Goal: Information Seeking & Learning: Learn about a topic

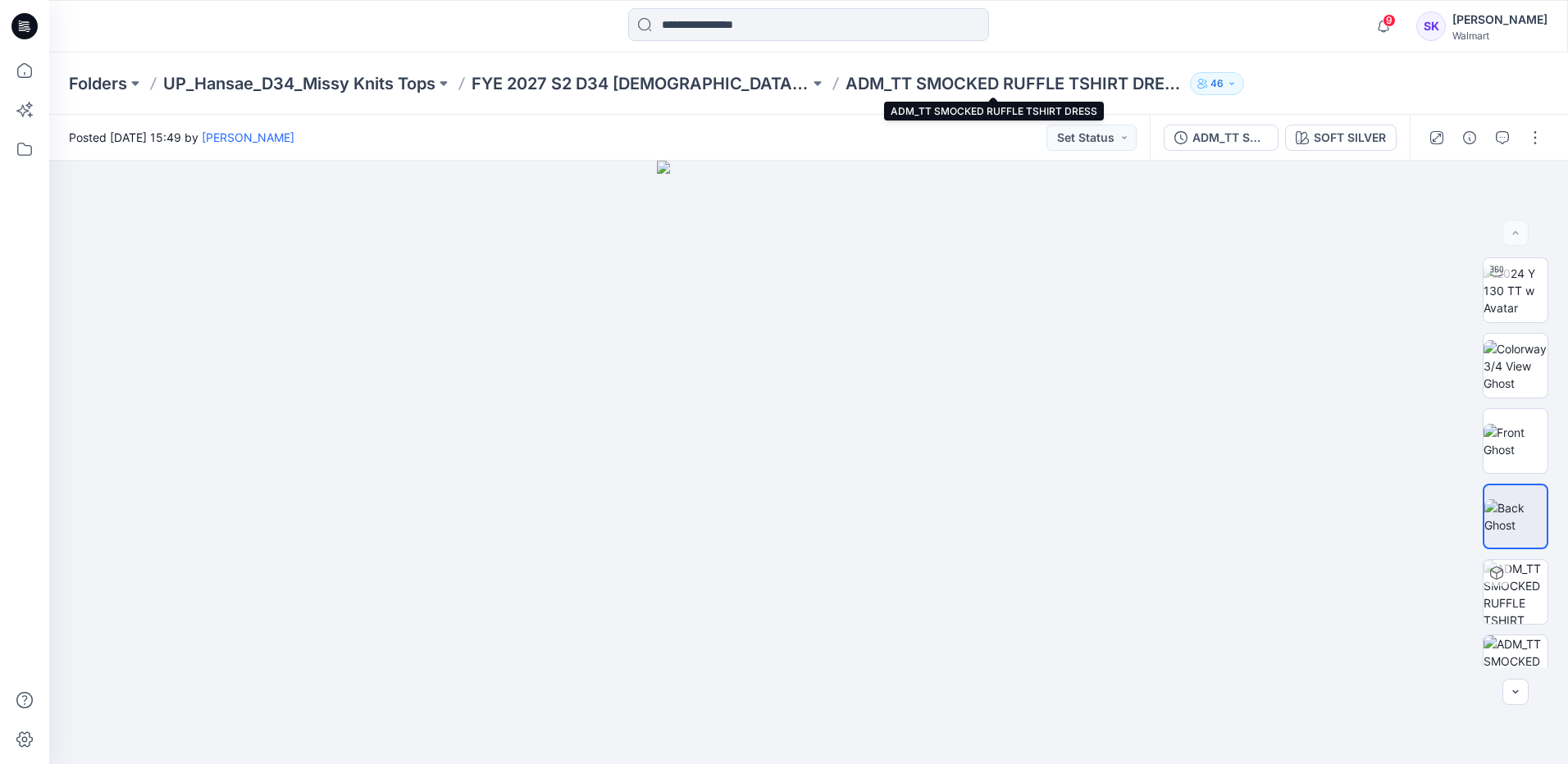
click at [728, 96] on div "Folders UP_Hansae_D34_Missy Knits Tops FYE 2027 S2 D34 [DEMOGRAPHIC_DATA] Tops …" at bounding box center [808, 84] width 1519 height 63
click at [727, 85] on p "FYE 2027 S2 D34 [DEMOGRAPHIC_DATA] Tops - Hansae" at bounding box center [640, 84] width 338 height 23
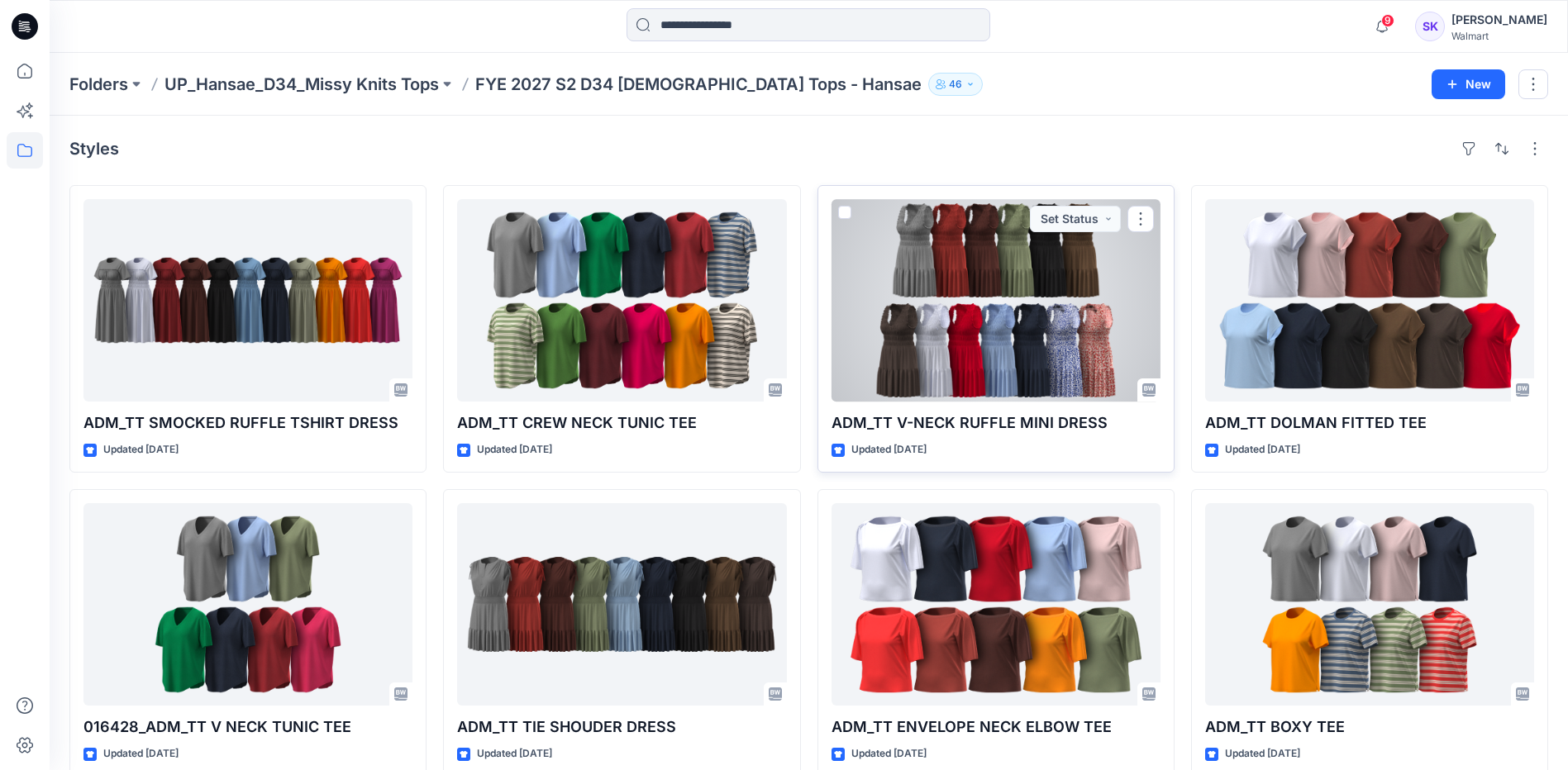
click at [1039, 322] on div at bounding box center [996, 300] width 329 height 203
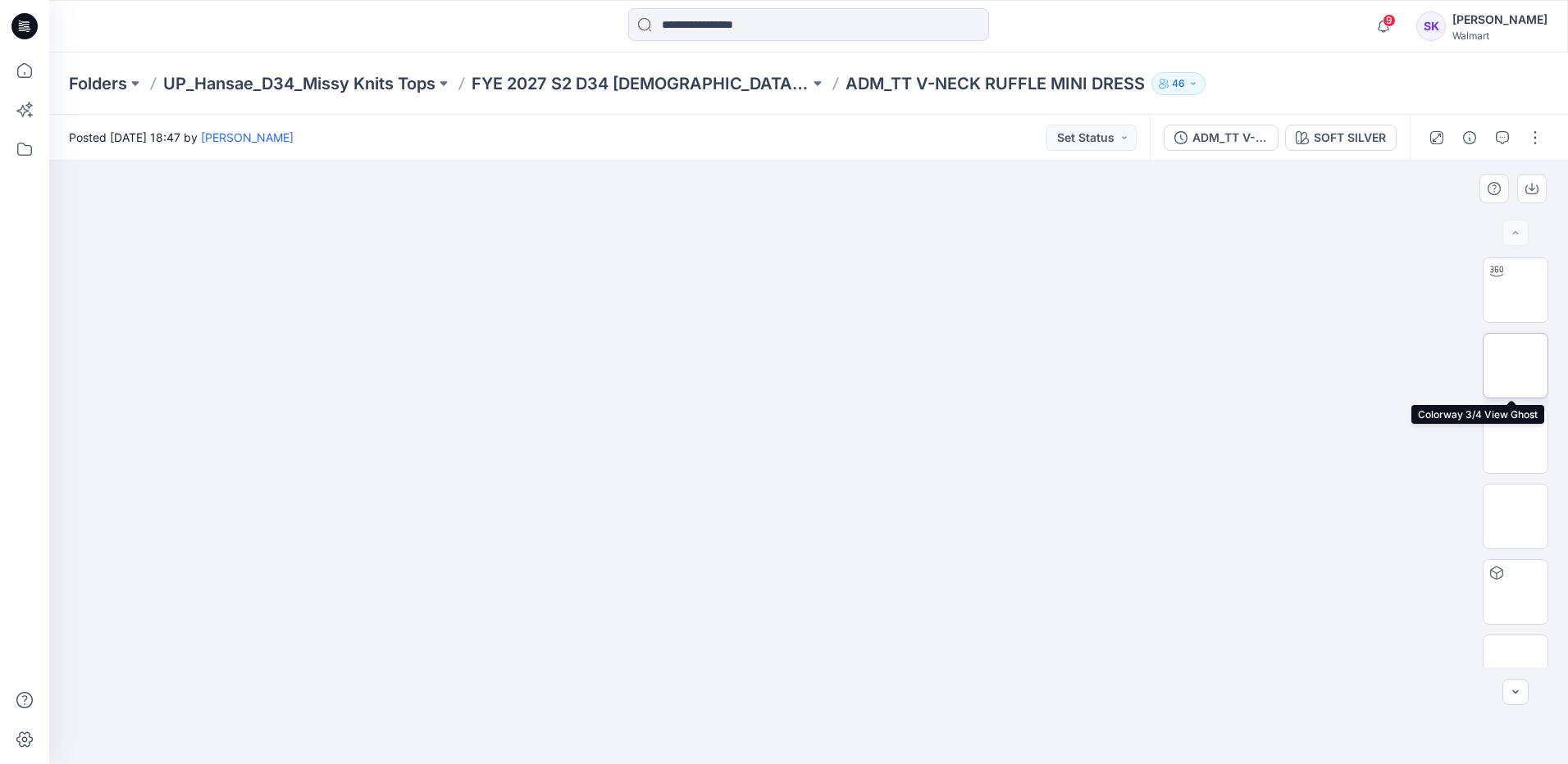
click at [1516, 366] on img at bounding box center [1516, 366] width 0 height 0
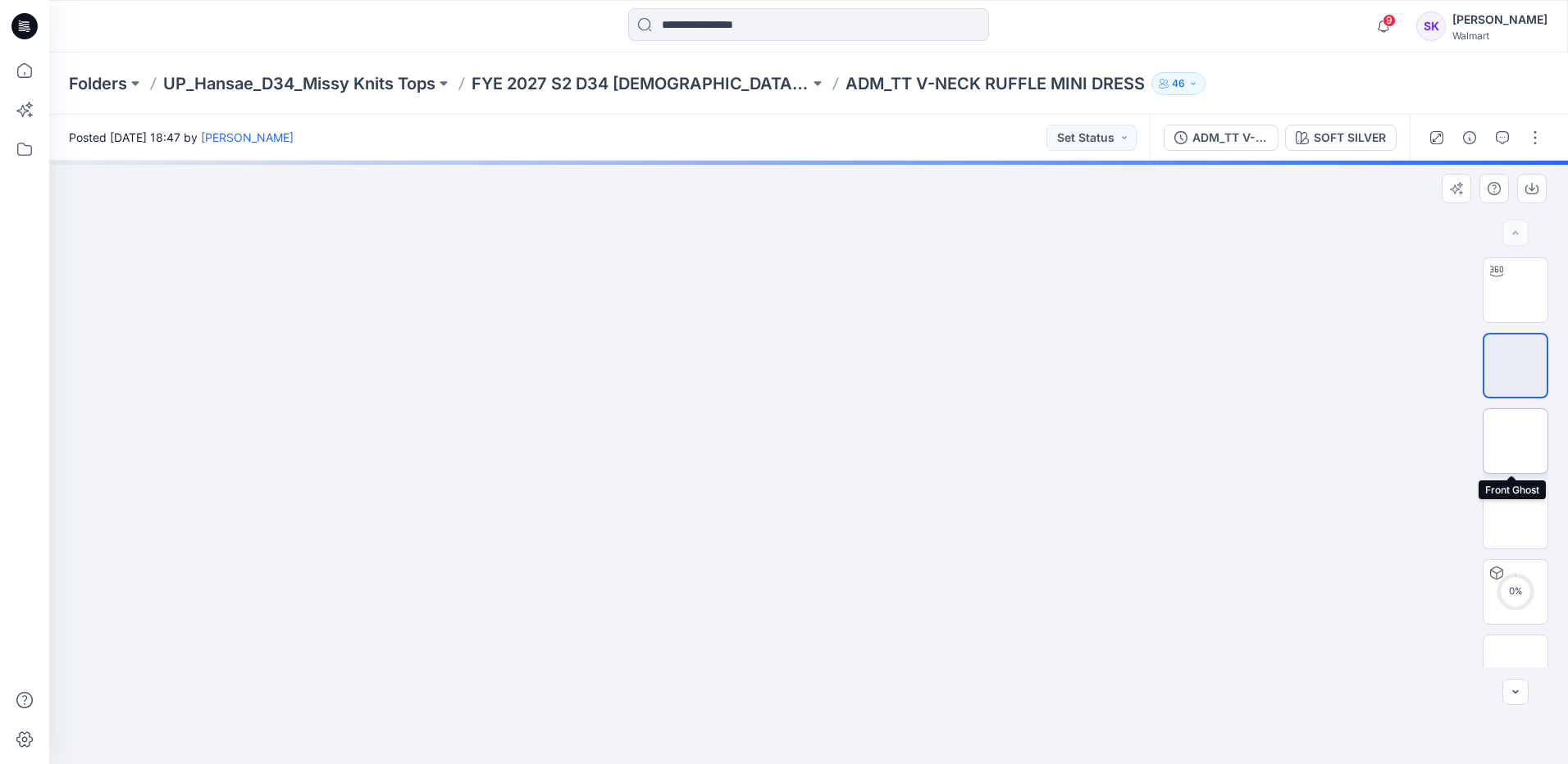
click at [1516, 441] on img at bounding box center [1516, 441] width 0 height 0
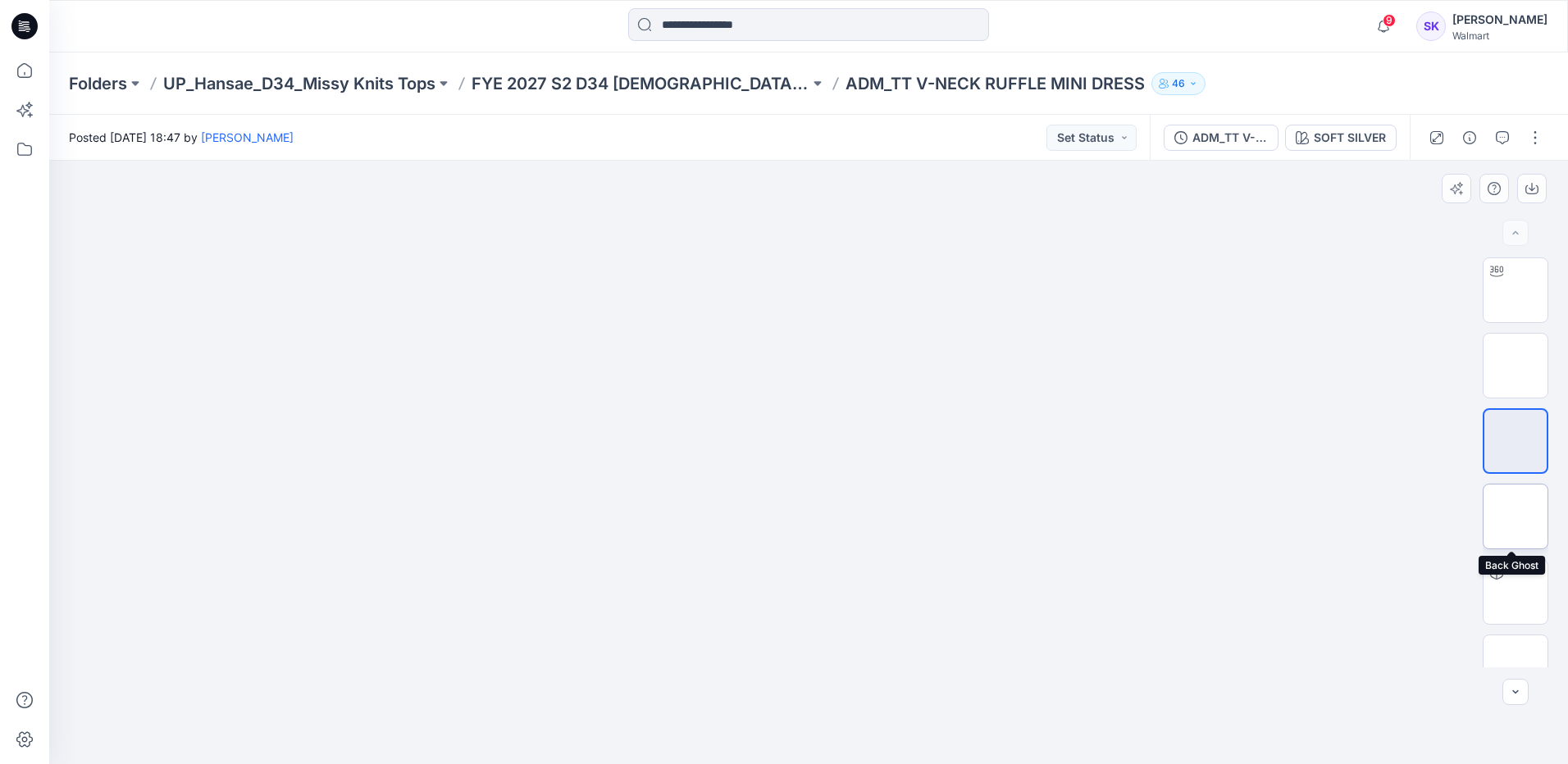
click at [1516, 517] on img at bounding box center [1516, 517] width 0 height 0
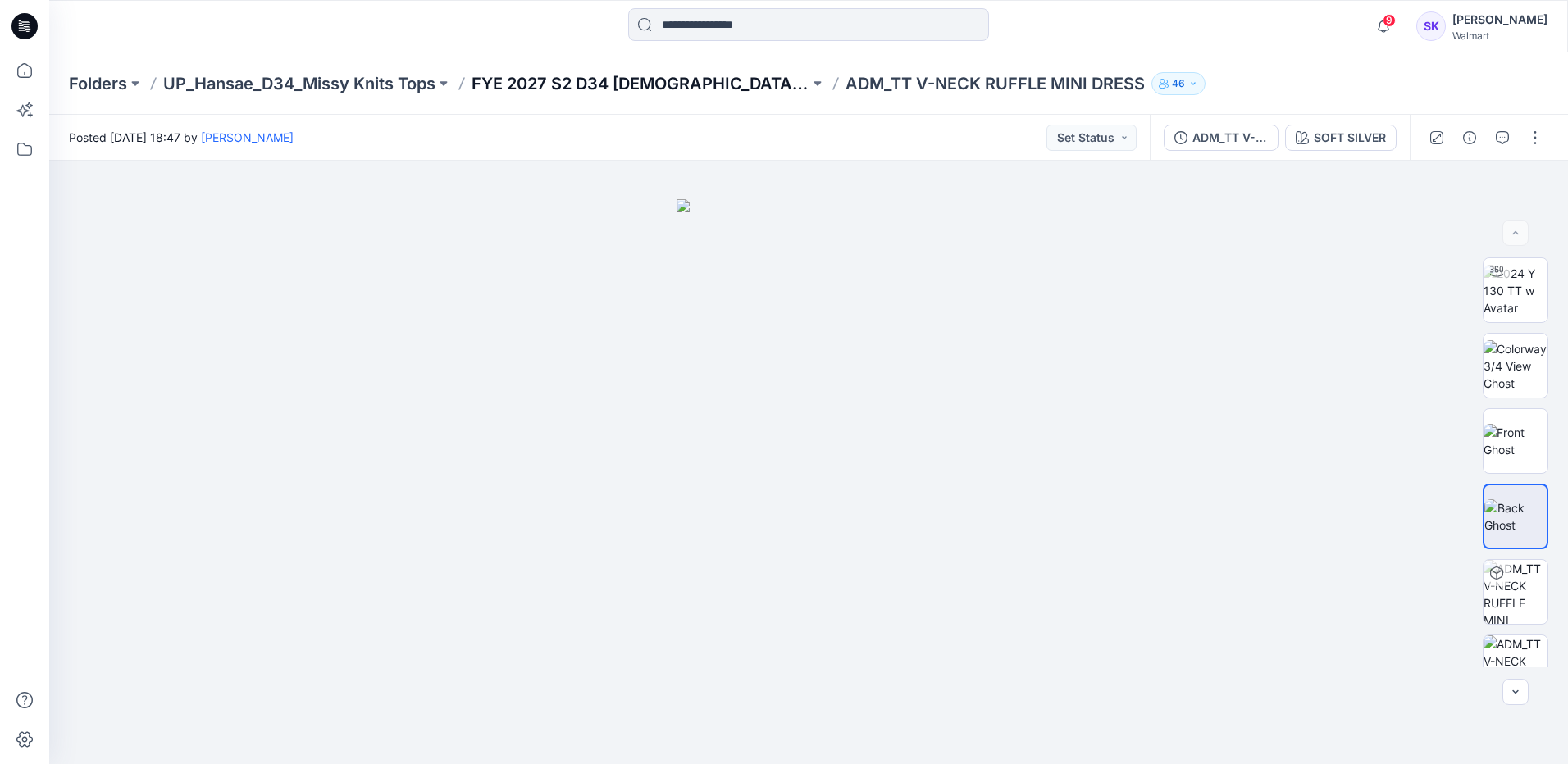
click at [725, 78] on p "FYE 2027 S2 D34 [DEMOGRAPHIC_DATA] Tops - Hansae" at bounding box center [640, 84] width 338 height 23
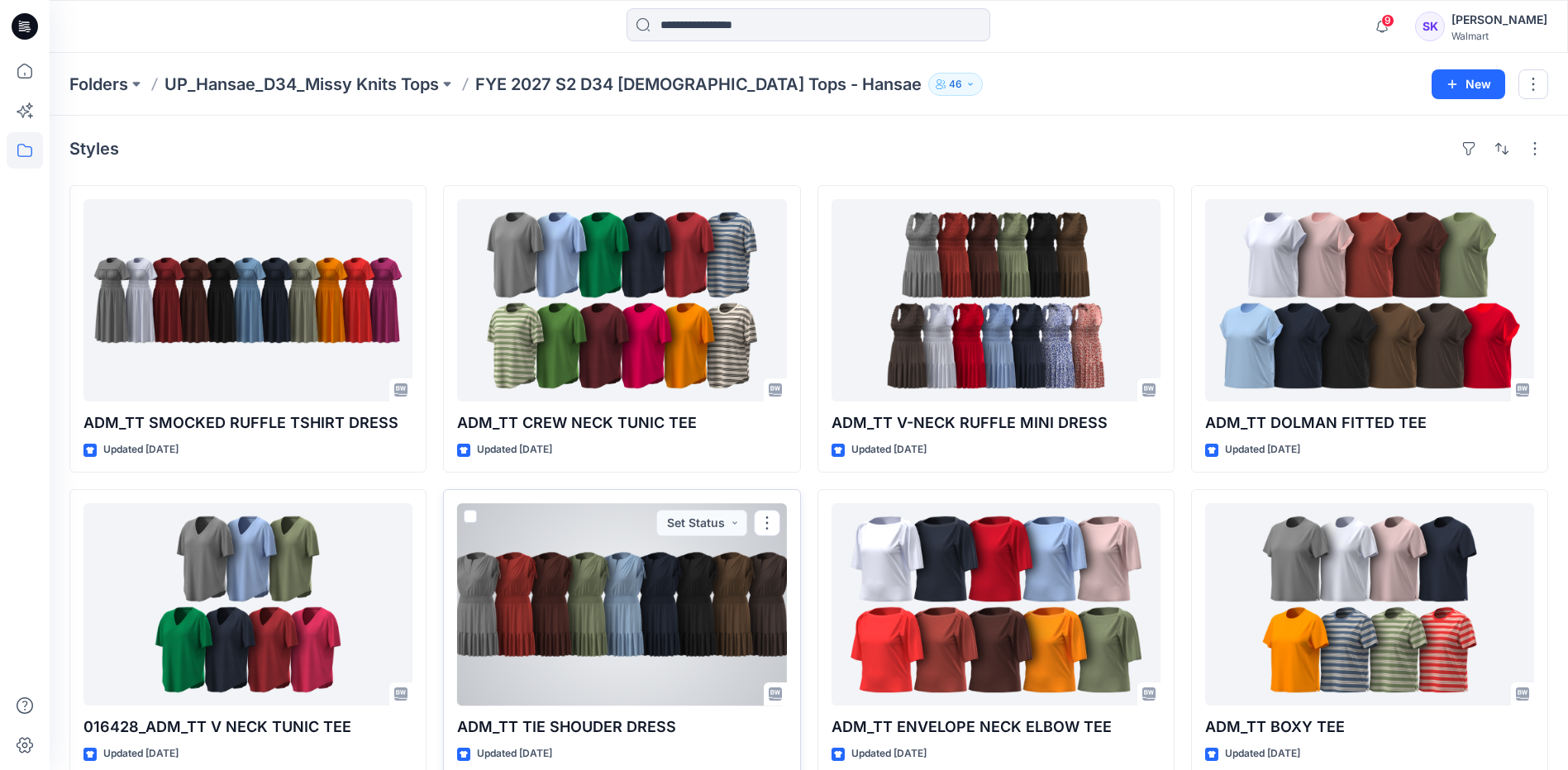
click at [712, 603] on div at bounding box center [622, 604] width 329 height 203
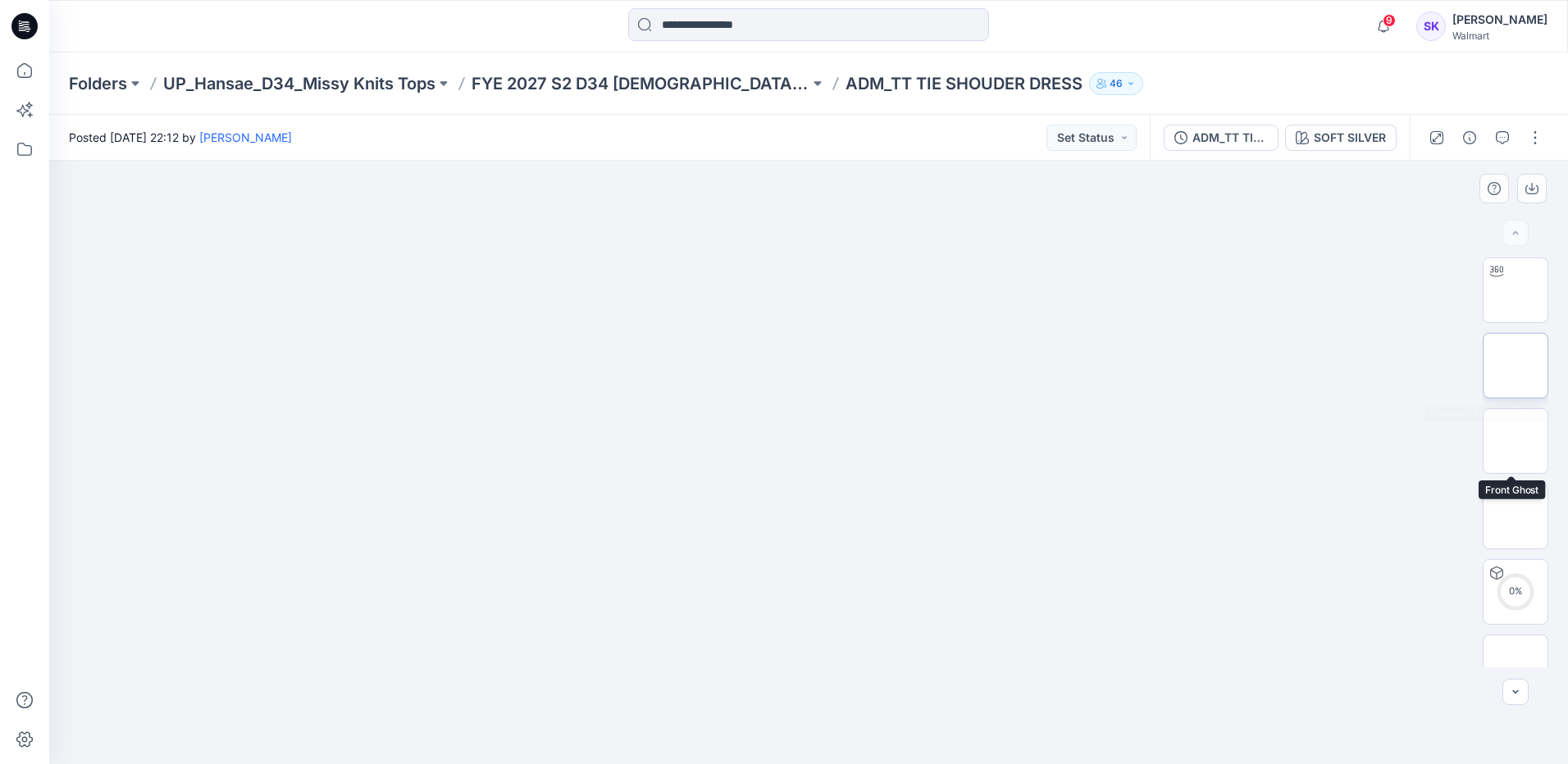
click at [1516, 366] on img at bounding box center [1516, 366] width 0 height 0
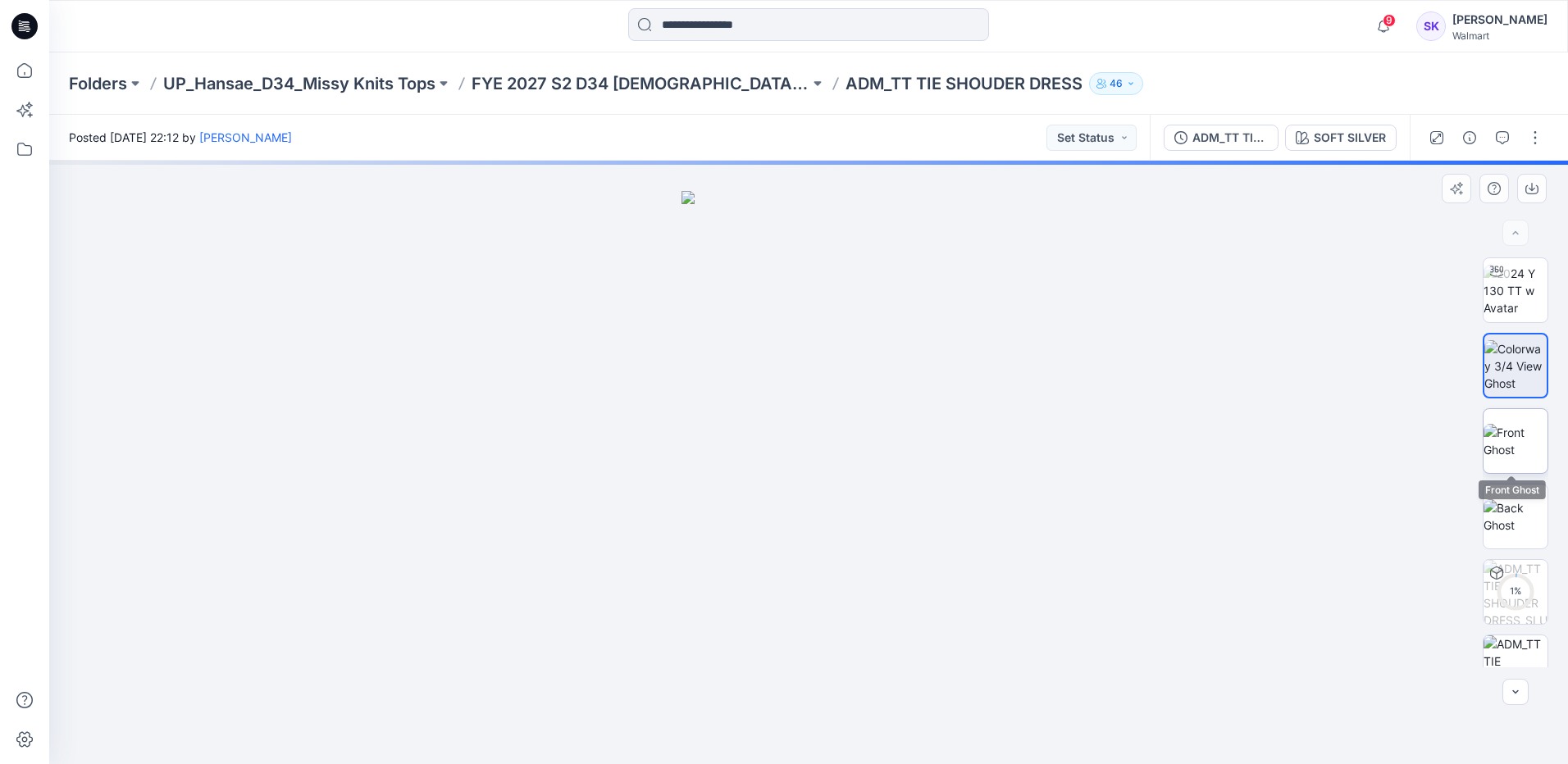
click at [1520, 447] on img at bounding box center [1515, 442] width 64 height 35
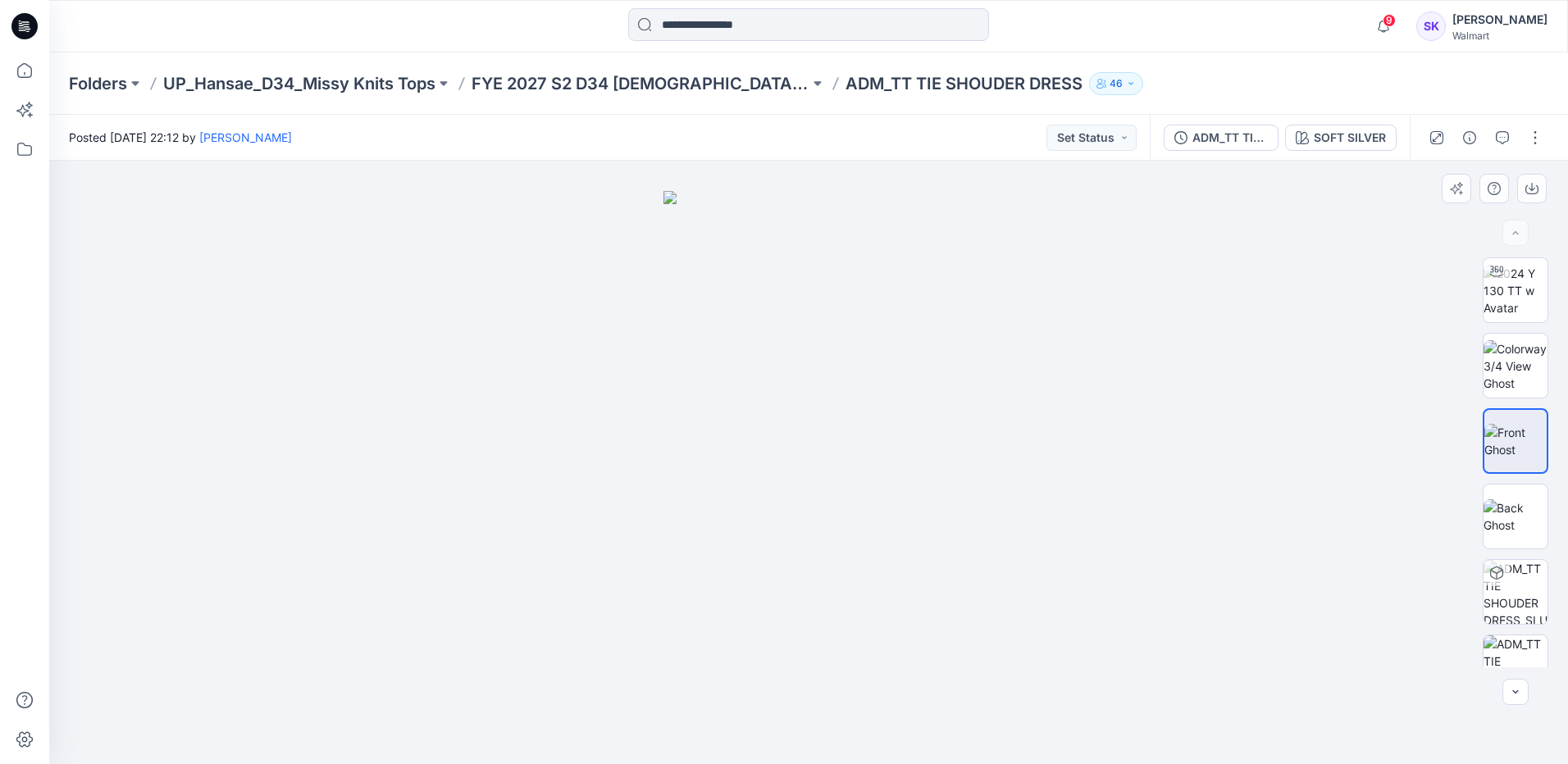
click at [1193, 510] on div at bounding box center [808, 463] width 1519 height 604
click at [1158, 453] on div at bounding box center [808, 463] width 1519 height 604
click at [1493, 517] on img at bounding box center [1515, 517] width 64 height 35
